Goal: Task Accomplishment & Management: Use online tool/utility

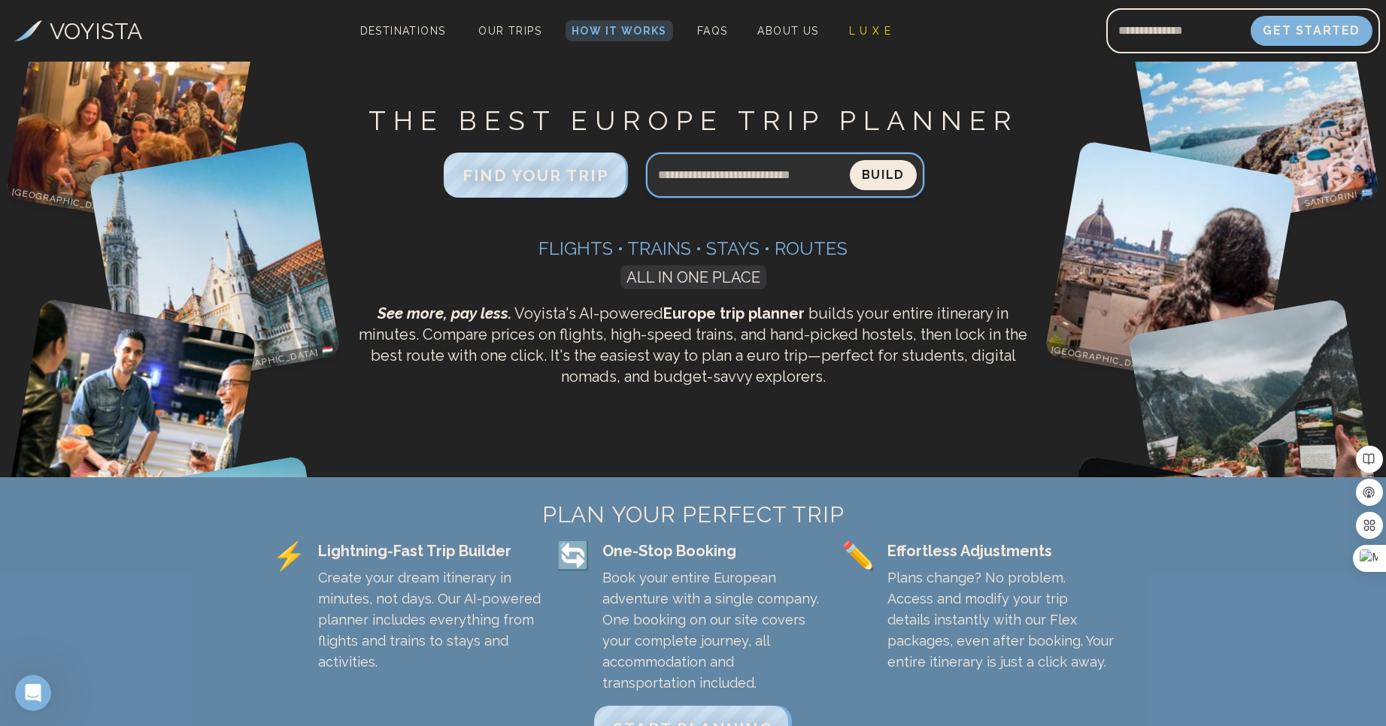
click at [726, 179] on input "Search query" at bounding box center [748, 175] width 204 height 36
type input "**********"
click at [850, 160] on button "Build" at bounding box center [883, 175] width 67 height 30
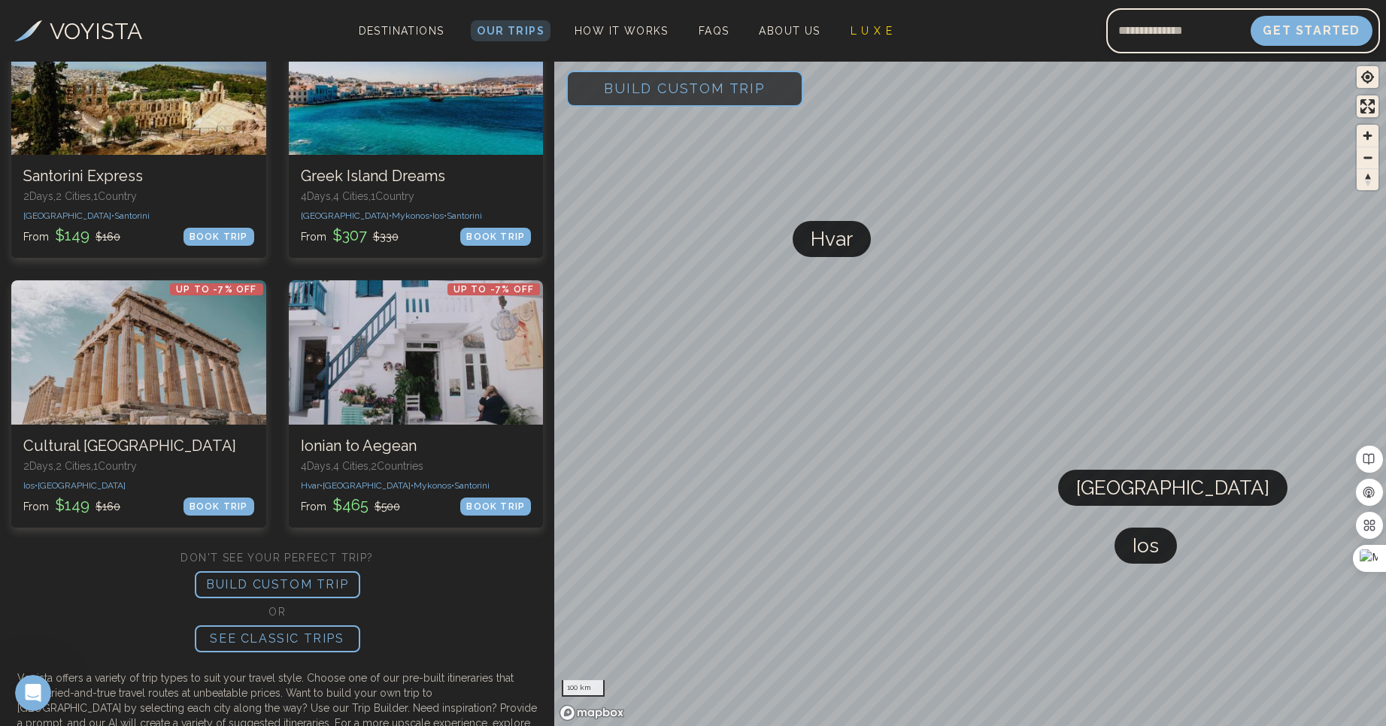
scroll to position [1030, 0]
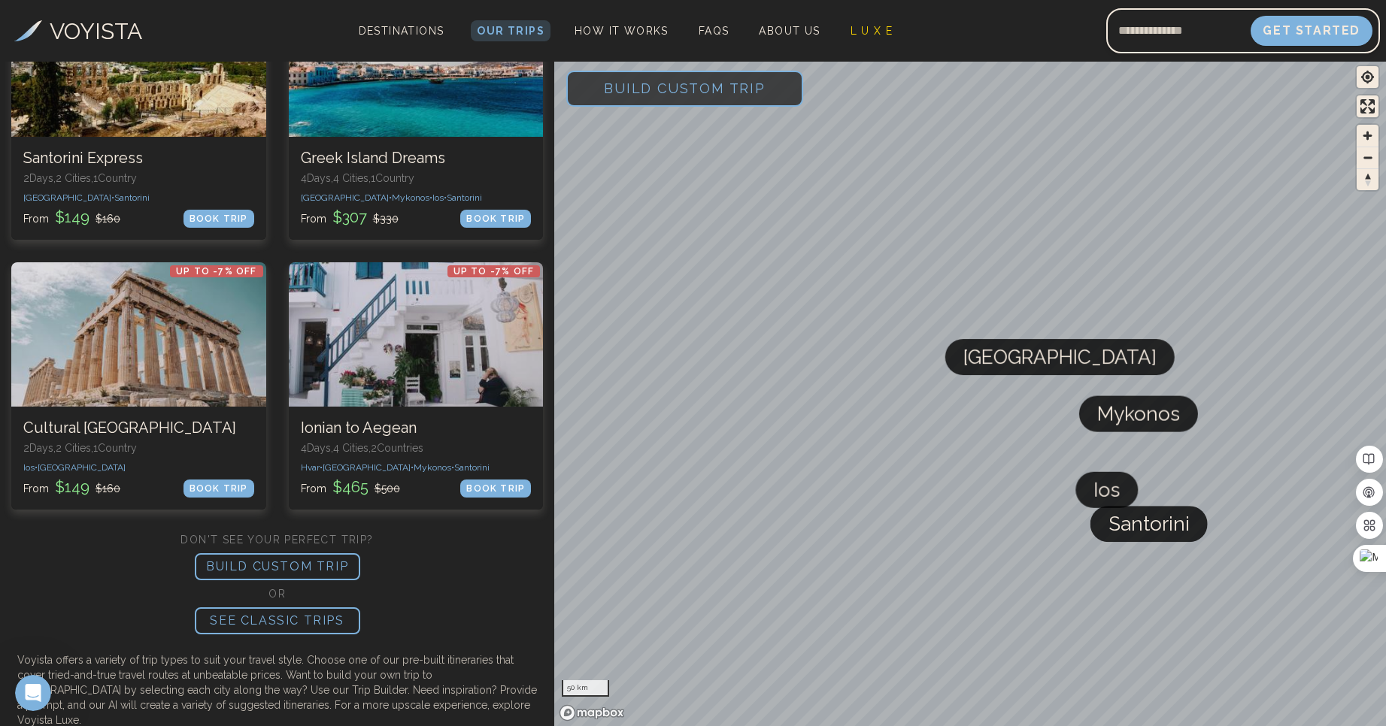
click at [656, 96] on span "Build Custom Trip" at bounding box center [685, 88] width 210 height 64
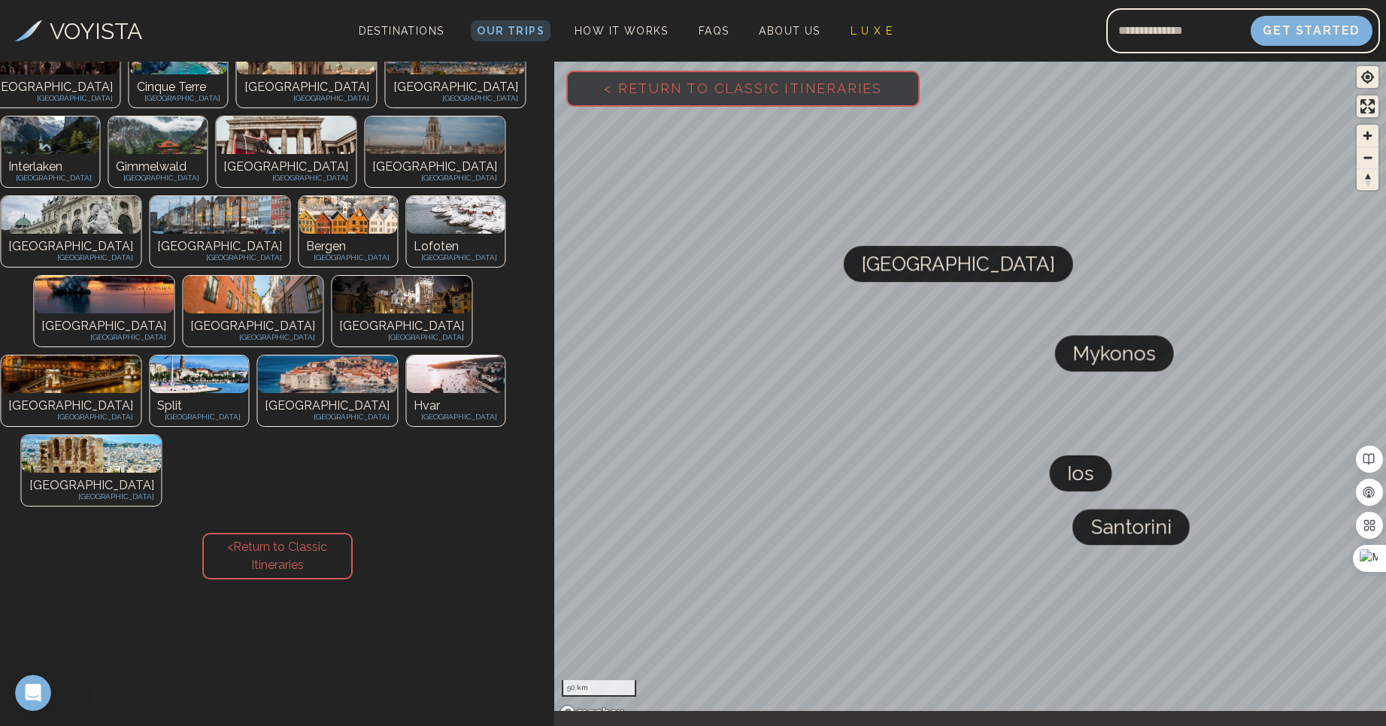
scroll to position [174, 0]
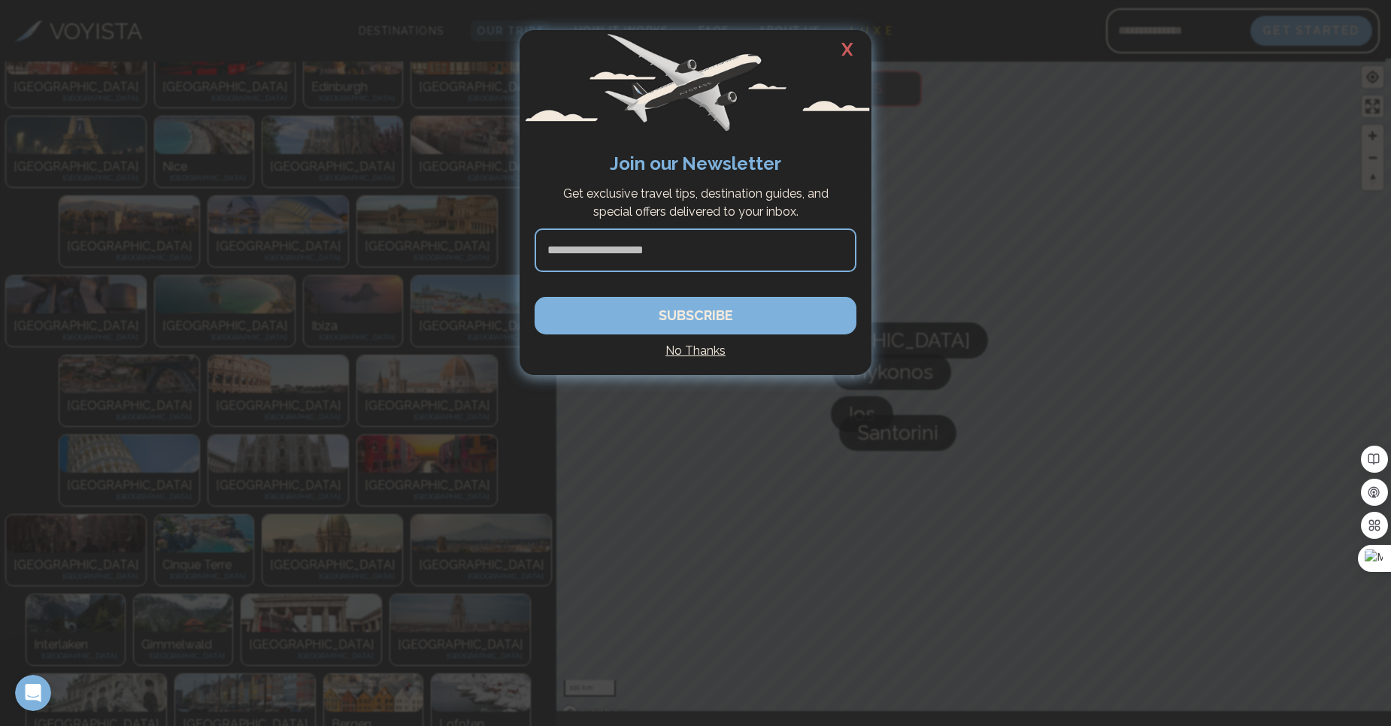
click at [701, 353] on h4 "No Thanks" at bounding box center [696, 351] width 322 height 18
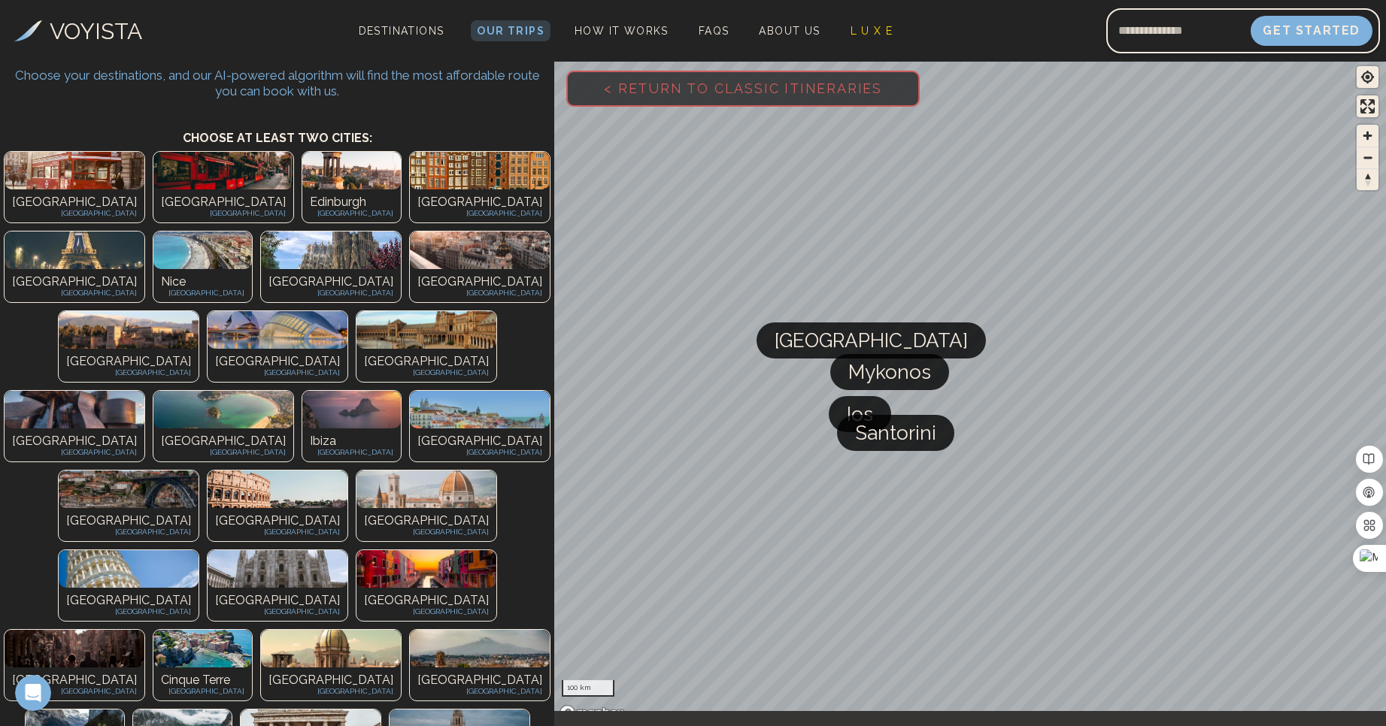
scroll to position [90, 0]
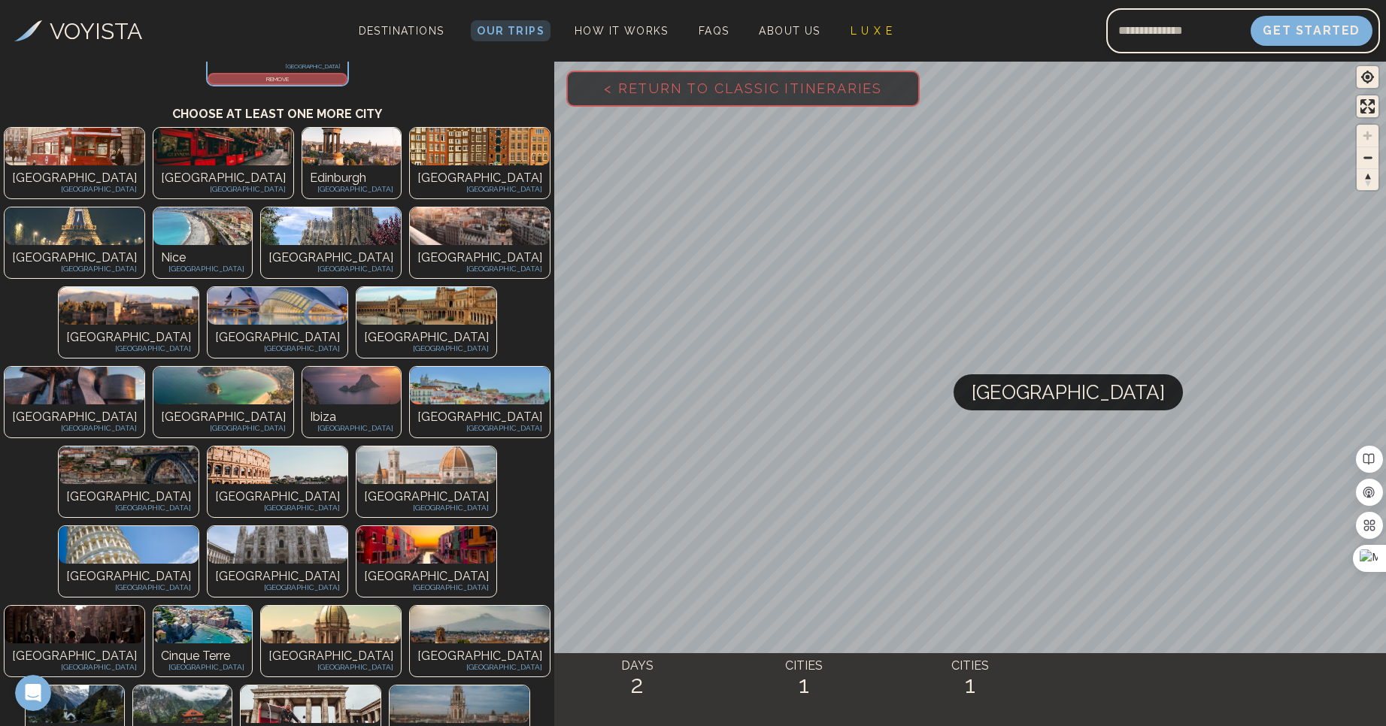
scroll to position [271, 0]
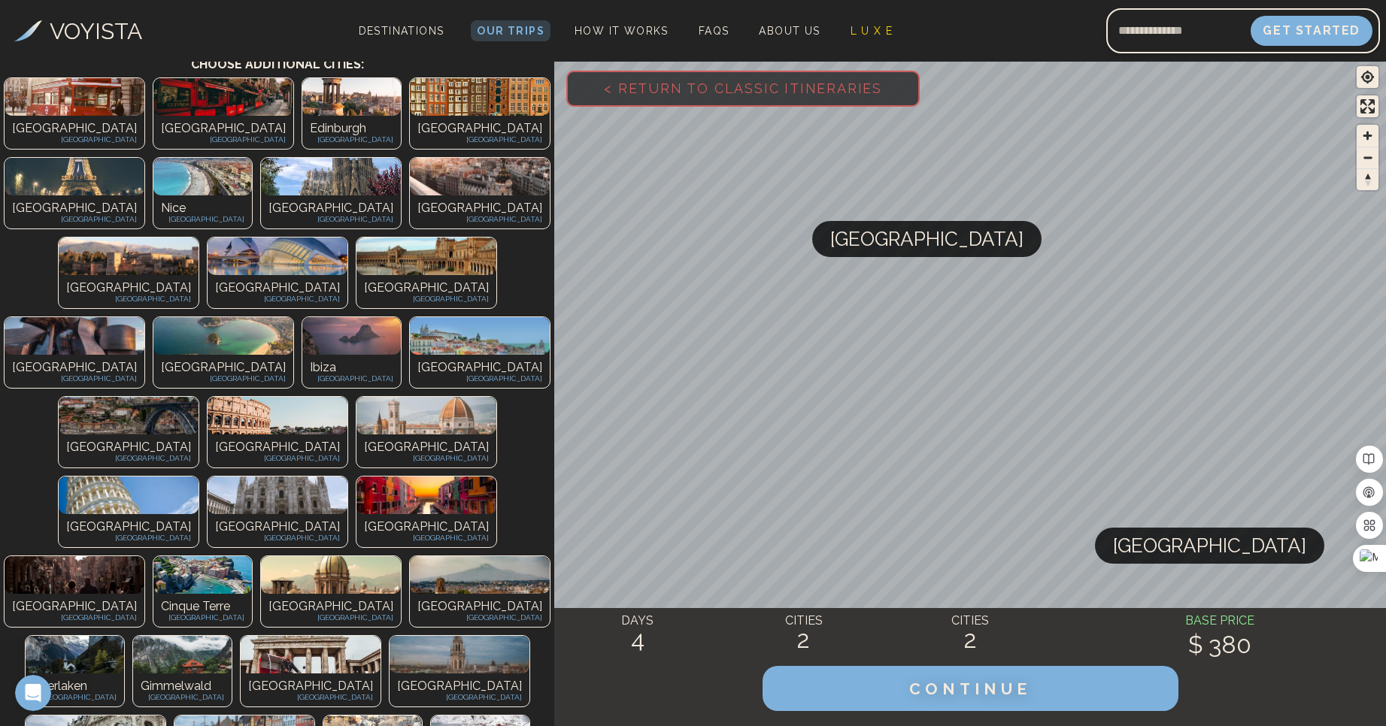
click at [144, 594] on div "[GEOGRAPHIC_DATA] [GEOGRAPHIC_DATA]" at bounding box center [75, 610] width 140 height 33
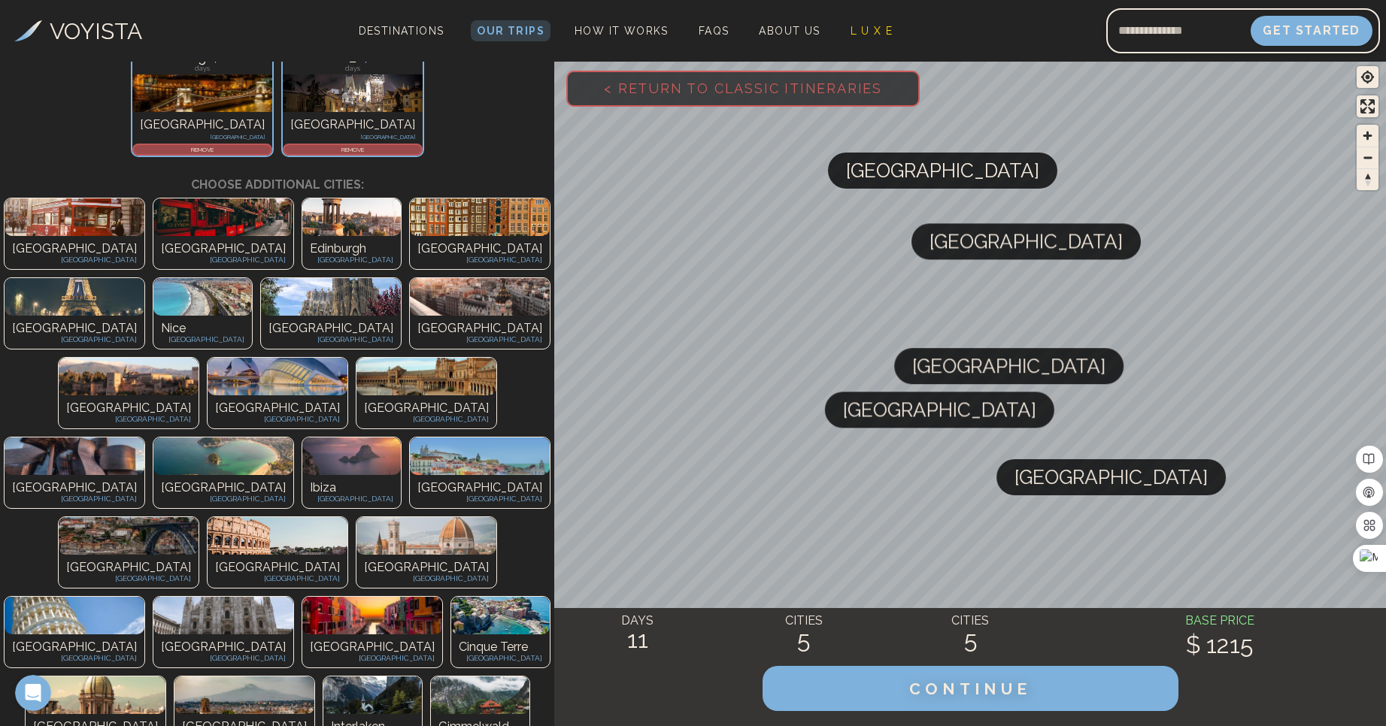
drag, startPoint x: 916, startPoint y: 241, endPoint x: 870, endPoint y: 161, distance: 92.6
click at [870, 161] on span "[GEOGRAPHIC_DATA]" at bounding box center [942, 171] width 193 height 36
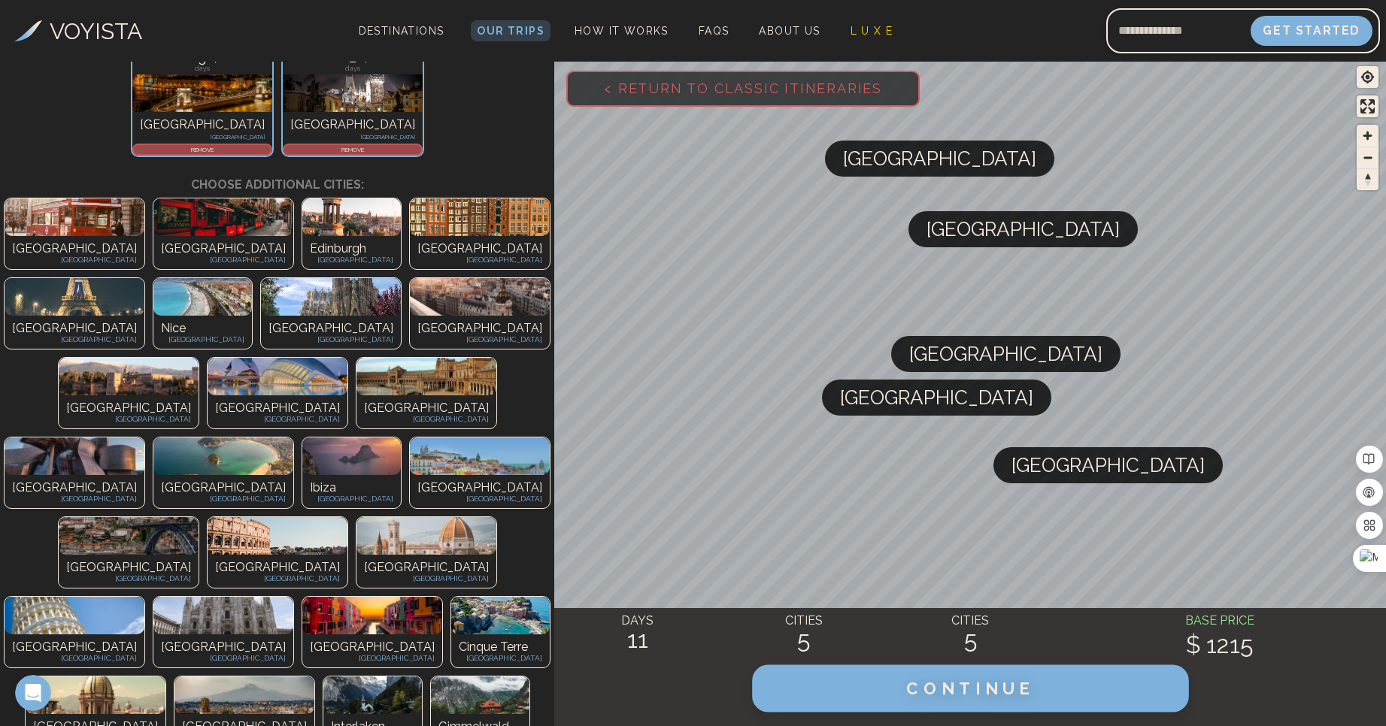
click at [935, 702] on button "CONTINUE" at bounding box center [970, 688] width 437 height 47
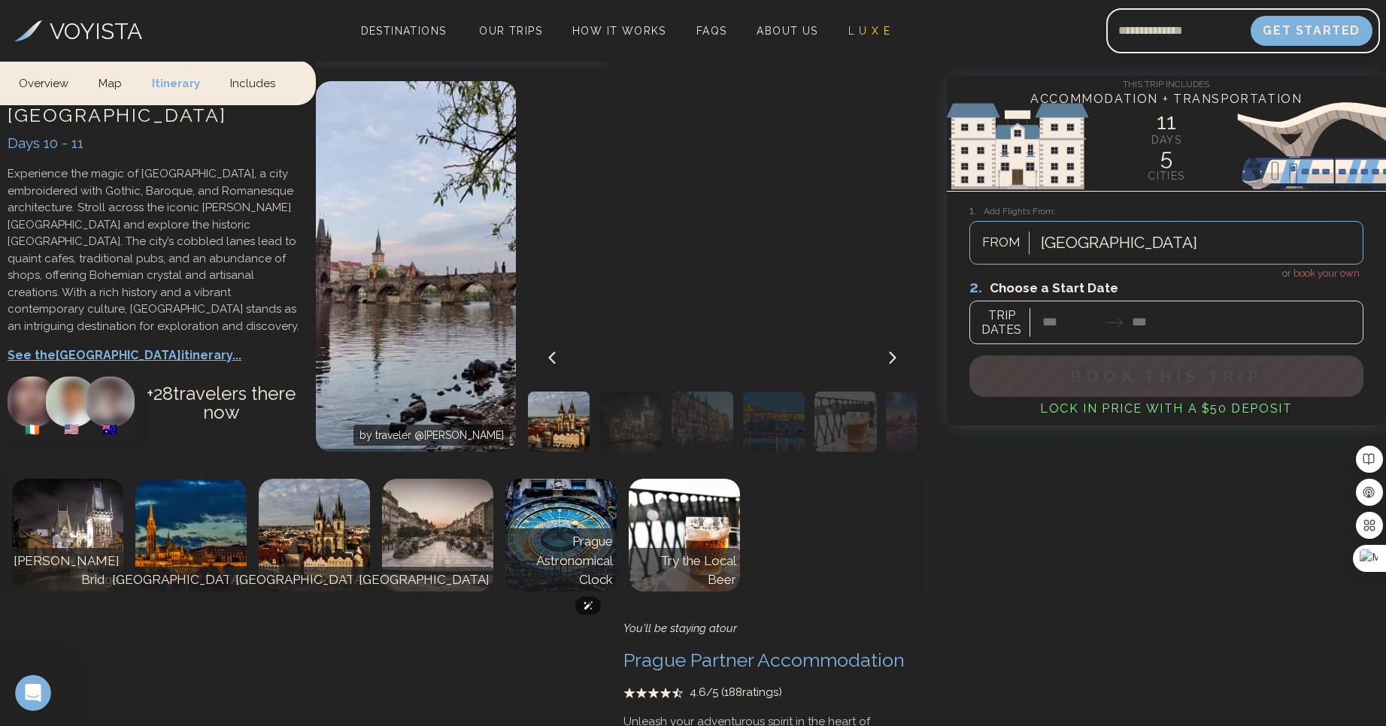
scroll to position [5051, 0]
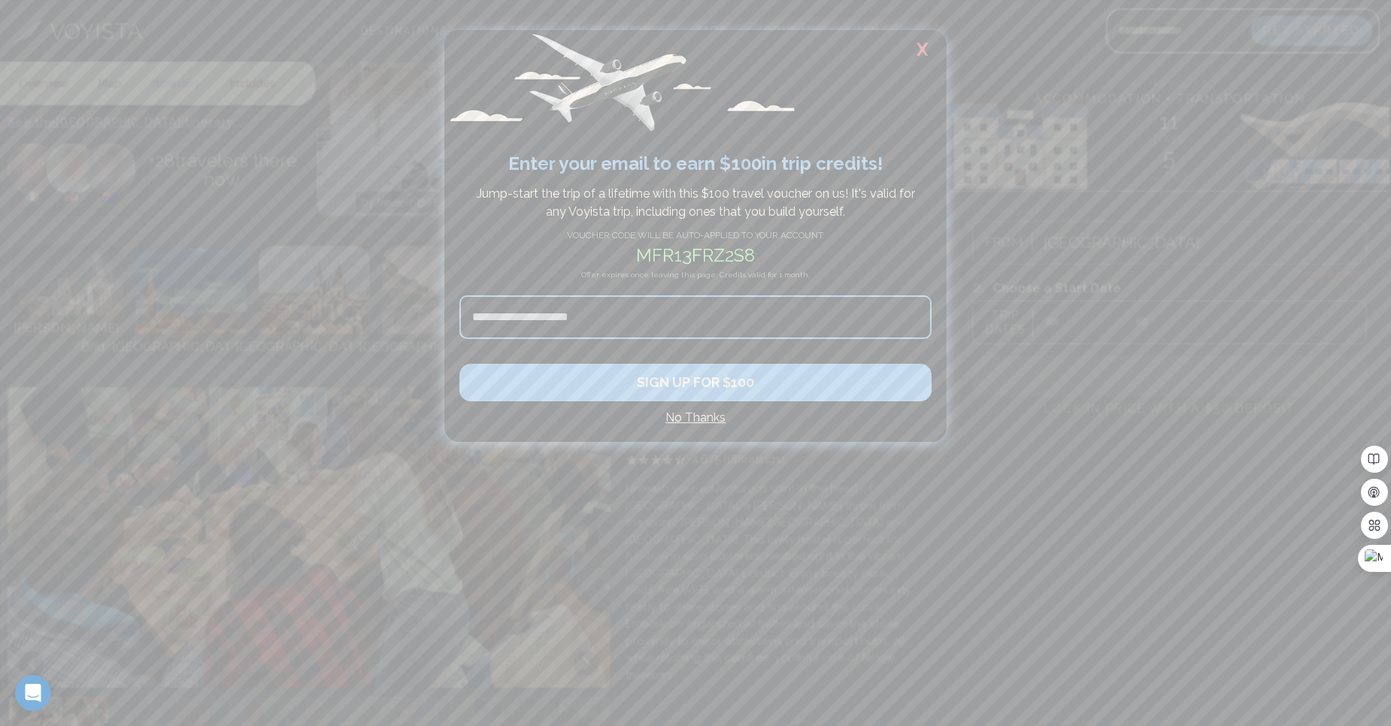
click at [707, 423] on h4 "No Thanks" at bounding box center [695, 418] width 472 height 18
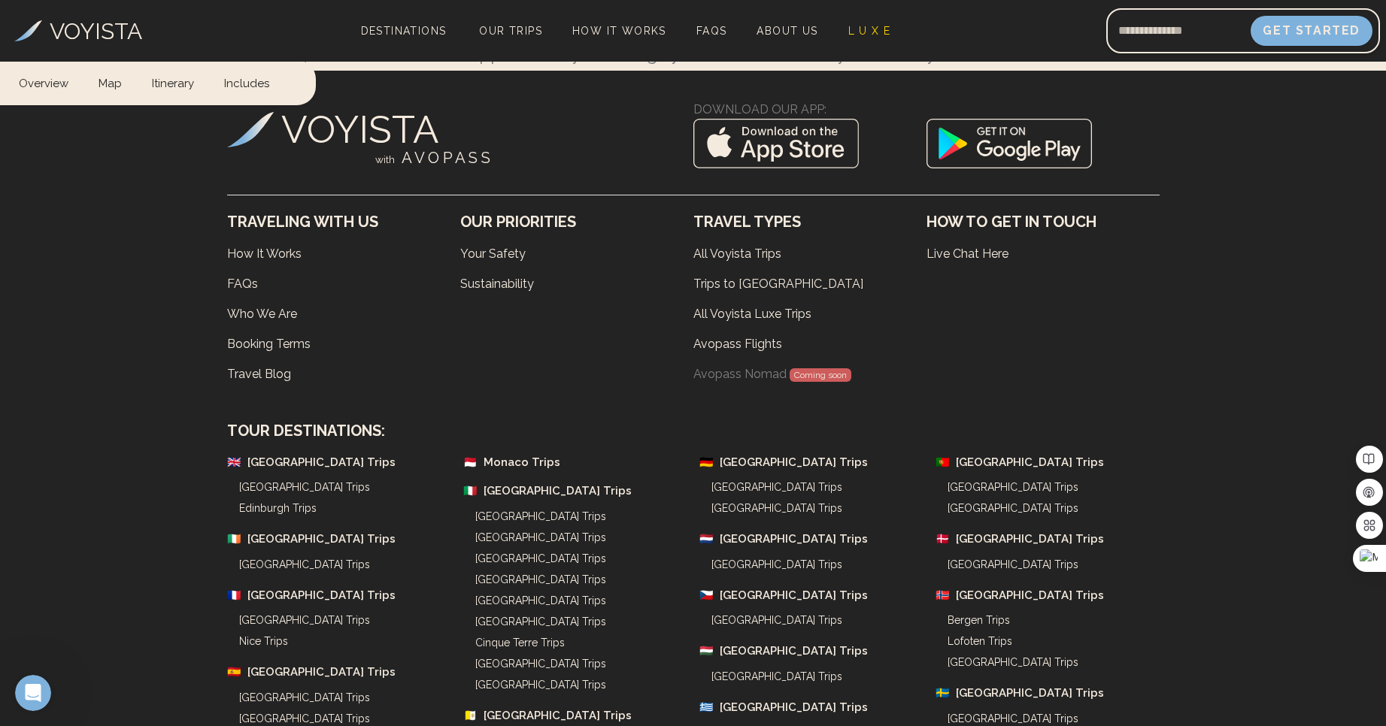
scroll to position [6847, 0]
